Goal: Information Seeking & Learning: Find specific page/section

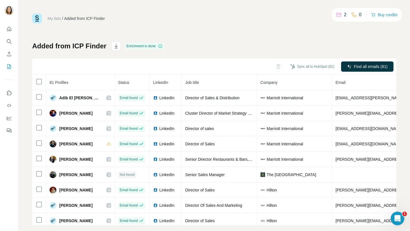
click at [9, 36] on nav at bounding box center [9, 48] width 9 height 48
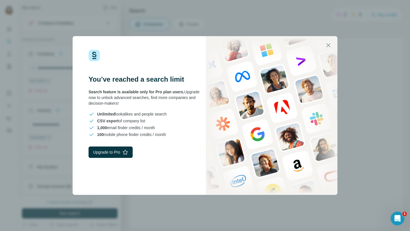
scroll to position [2881, 0]
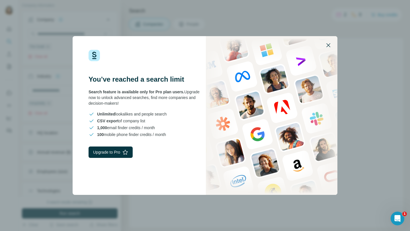
click at [328, 43] on icon "button" at bounding box center [328, 45] width 7 height 7
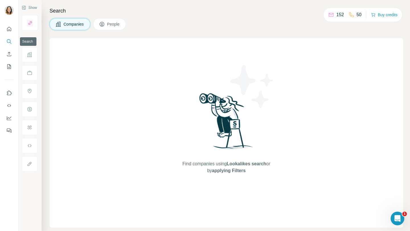
click at [10, 32] on button "Quick start" at bounding box center [9, 29] width 9 height 10
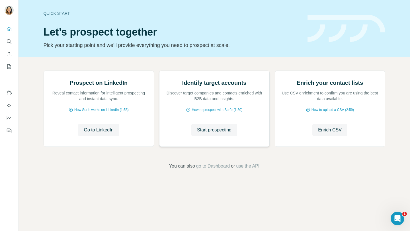
scroll to position [14, 0]
click at [222, 133] on span "Start prospecting" at bounding box center [214, 130] width 34 height 7
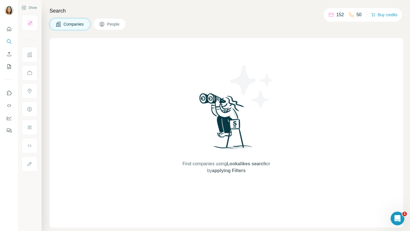
click at [112, 31] on div "Search Companies People Find companies using Lookalikes search or by applying F…" at bounding box center [226, 115] width 368 height 231
click at [77, 24] on span "Companies" at bounding box center [73, 24] width 21 height 6
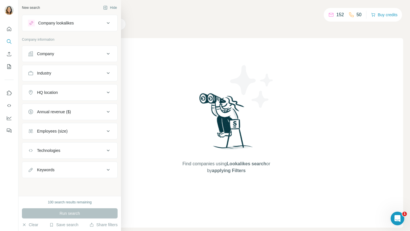
click at [68, 55] on div "Company" at bounding box center [66, 54] width 77 height 6
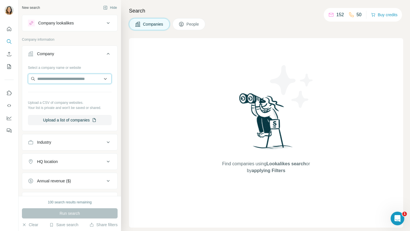
click at [60, 75] on input "text" at bounding box center [70, 79] width 84 height 10
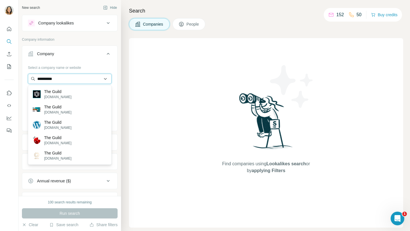
click at [86, 77] on input "*********" at bounding box center [70, 79] width 84 height 10
paste input "**********"
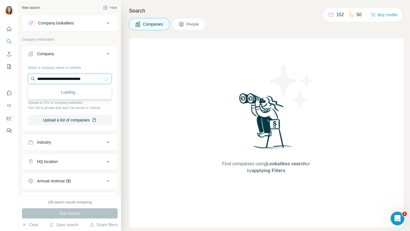
type input "**********"
click at [117, 81] on div "Select a company name or website Upload a CSV of company websites. Your list is…" at bounding box center [69, 96] width 95 height 67
click at [74, 78] on input "text" at bounding box center [70, 79] width 84 height 10
click at [71, 79] on input "text" at bounding box center [70, 79] width 84 height 10
paste input "**********"
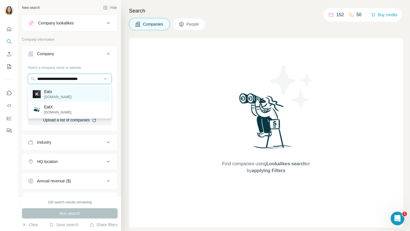
type input "**********"
click at [62, 91] on div "Eatx [DOMAIN_NAME]" at bounding box center [69, 94] width 81 height 15
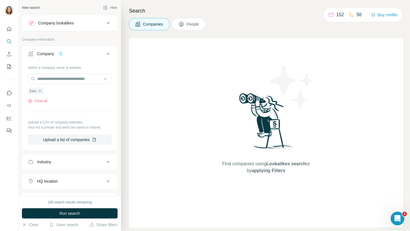
click at [193, 27] on button "People" at bounding box center [188, 24] width 33 height 12
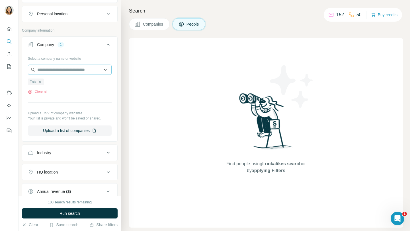
scroll to position [99, 0]
click at [78, 154] on div "Industry" at bounding box center [66, 152] width 77 height 6
click at [77, 169] on input at bounding box center [67, 166] width 70 height 6
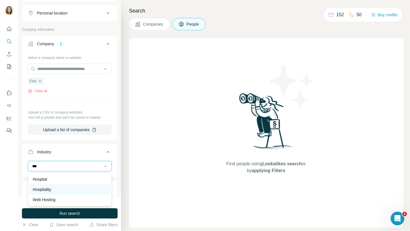
type input "***"
click at [62, 190] on div "Hospitality" at bounding box center [70, 190] width 74 height 6
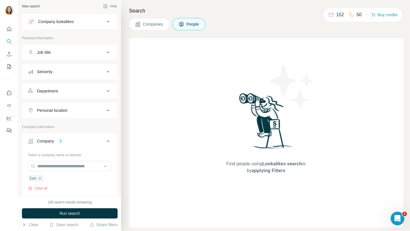
scroll to position [1, 0]
click at [69, 112] on div "Personal location" at bounding box center [66, 111] width 77 height 6
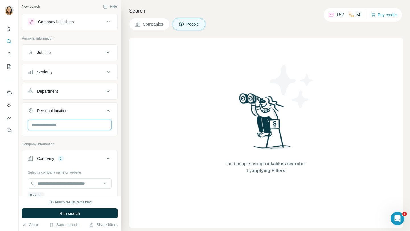
click at [69, 125] on input "text" at bounding box center [70, 125] width 84 height 10
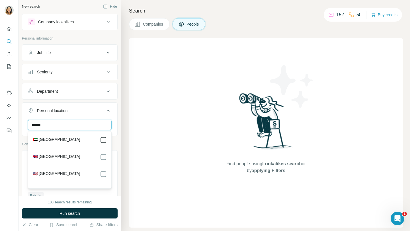
type input "******"
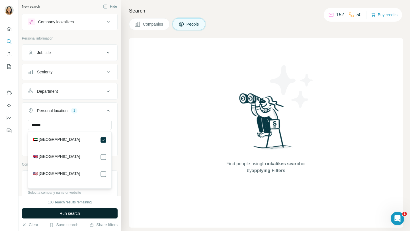
click at [79, 214] on span "Run search" at bounding box center [69, 214] width 20 height 6
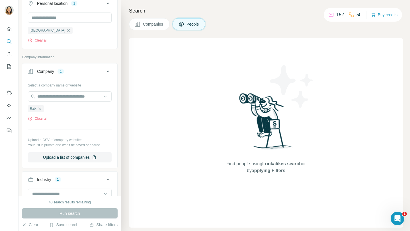
scroll to position [109, 0]
click at [85, 95] on input "text" at bounding box center [70, 96] width 84 height 10
click at [65, 215] on div "Run search" at bounding box center [70, 213] width 96 height 10
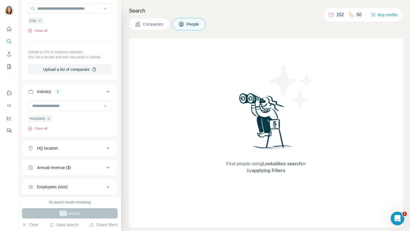
click at [84, 152] on button "HQ location" at bounding box center [69, 148] width 95 height 14
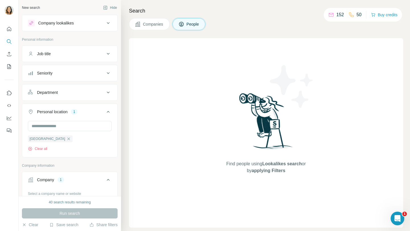
click at [87, 44] on div "Personal information" at bounding box center [70, 41] width 96 height 9
click at [81, 55] on div "Job title" at bounding box center [66, 54] width 77 height 6
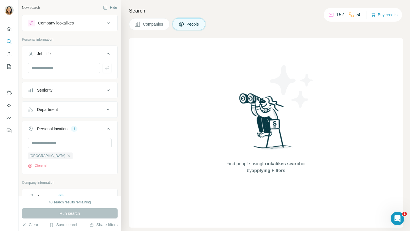
click at [70, 86] on button "Seniority" at bounding box center [69, 90] width 95 height 14
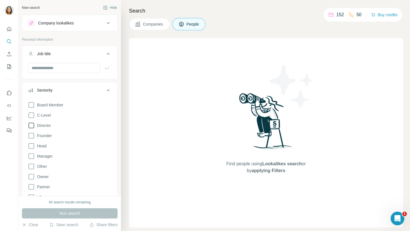
click at [32, 126] on icon at bounding box center [31, 125] width 7 height 7
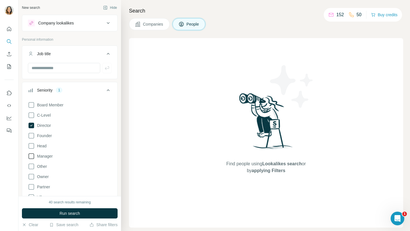
click at [30, 157] on icon at bounding box center [31, 156] width 7 height 7
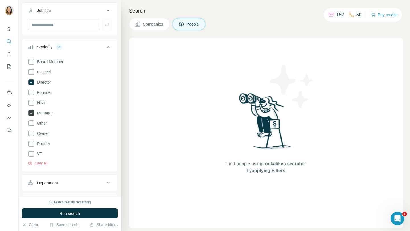
scroll to position [44, 0]
click at [45, 216] on button "Run search" at bounding box center [70, 213] width 96 height 10
click at [52, 216] on button "Run search" at bounding box center [70, 213] width 96 height 10
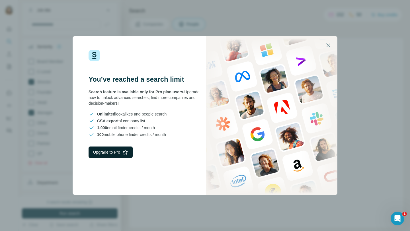
click at [113, 151] on button "Upgrade to Pro" at bounding box center [111, 152] width 44 height 11
click at [327, 46] on icon "button" at bounding box center [328, 45] width 4 height 4
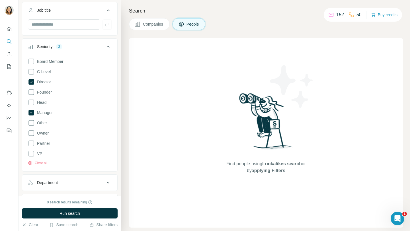
click at [144, 23] on span "Companies" at bounding box center [153, 24] width 21 height 6
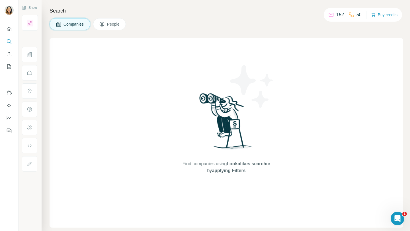
scroll to position [0, 0]
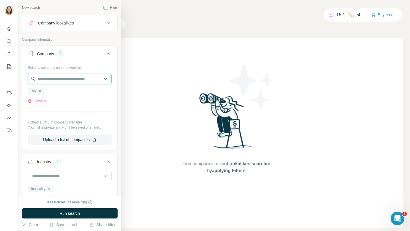
click at [55, 78] on input "text" at bounding box center [70, 79] width 84 height 10
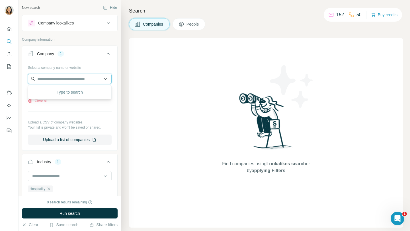
click at [68, 79] on input "text" at bounding box center [70, 79] width 84 height 10
click at [196, 22] on span "People" at bounding box center [192, 24] width 13 height 6
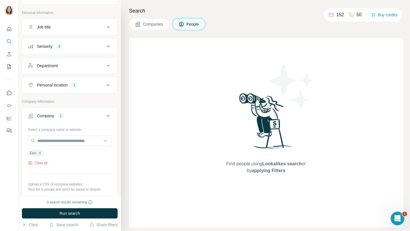
scroll to position [30, 0]
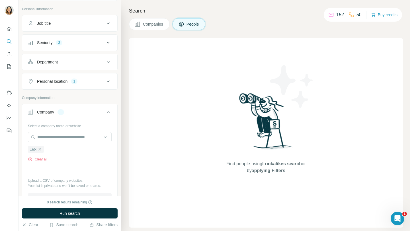
click at [61, 219] on div "0 search results remaining Run search Clear Save search Share filters" at bounding box center [69, 213] width 102 height 35
click at [62, 215] on span "Run search" at bounding box center [69, 214] width 20 height 6
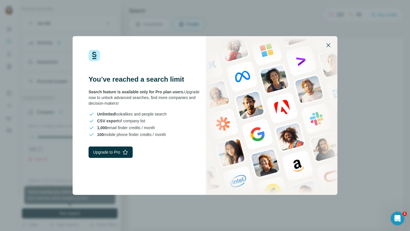
click at [328, 44] on icon "button" at bounding box center [328, 45] width 7 height 7
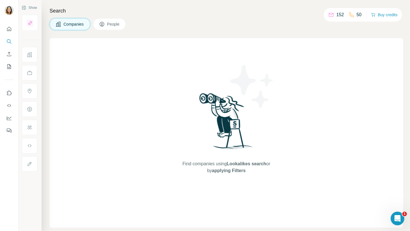
click at [150, 18] on div "Search Companies People Find companies using Lookalikes search or by applying F…" at bounding box center [226, 115] width 368 height 231
click at [116, 29] on button "People" at bounding box center [109, 24] width 33 height 12
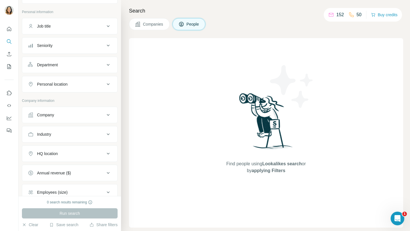
scroll to position [32, 0]
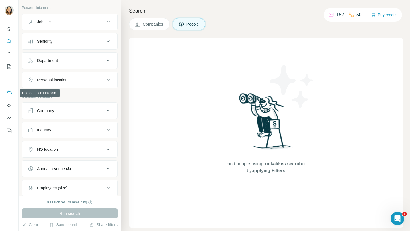
click at [9, 91] on icon "Use Surfe on LinkedIn" at bounding box center [9, 93] width 5 height 5
click at [16, 27] on div at bounding box center [9, 77] width 18 height 115
click at [11, 27] on icon "Quick start" at bounding box center [9, 29] width 6 height 6
click at [12, 91] on button "Use Surfe on LinkedIn" at bounding box center [9, 93] width 9 height 10
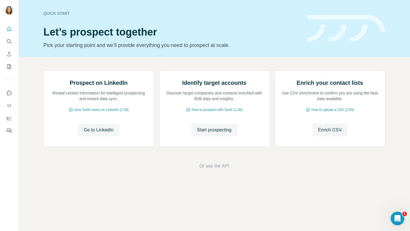
scroll to position [11, 0]
click at [223, 170] on span "Or use the API" at bounding box center [214, 166] width 30 height 7
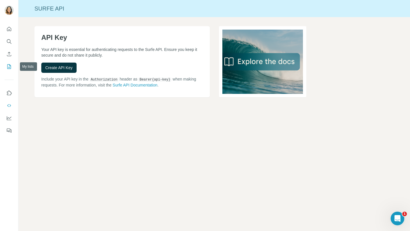
click at [9, 66] on icon "My lists" at bounding box center [9, 67] width 6 height 6
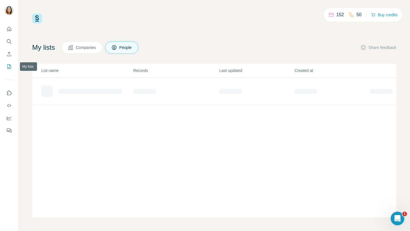
click at [10, 68] on icon "My lists" at bounding box center [9, 67] width 6 height 6
click at [89, 89] on div "Added from ICP Finder" at bounding box center [76, 89] width 41 height 6
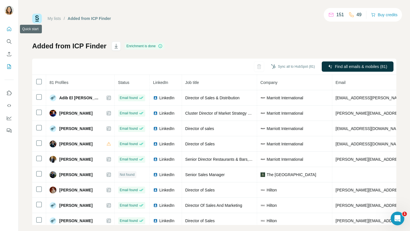
click at [9, 25] on button "Quick start" at bounding box center [9, 29] width 9 height 10
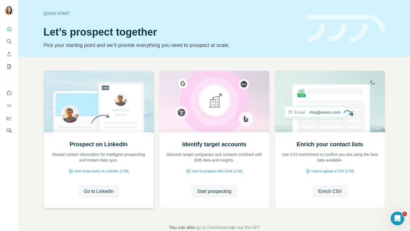
scroll to position [14, 0]
